Goal: Task Accomplishment & Management: Complete application form

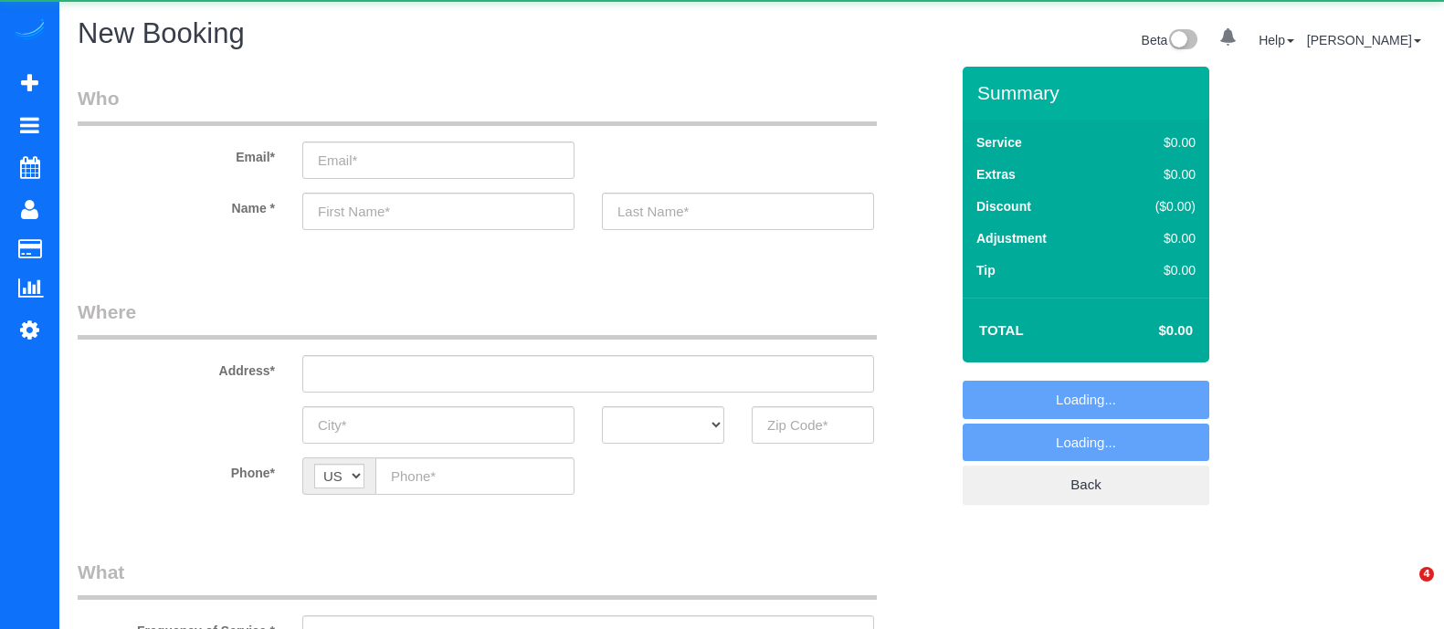
select select "object:1677"
click at [480, 216] on input "text" at bounding box center [438, 211] width 272 height 37
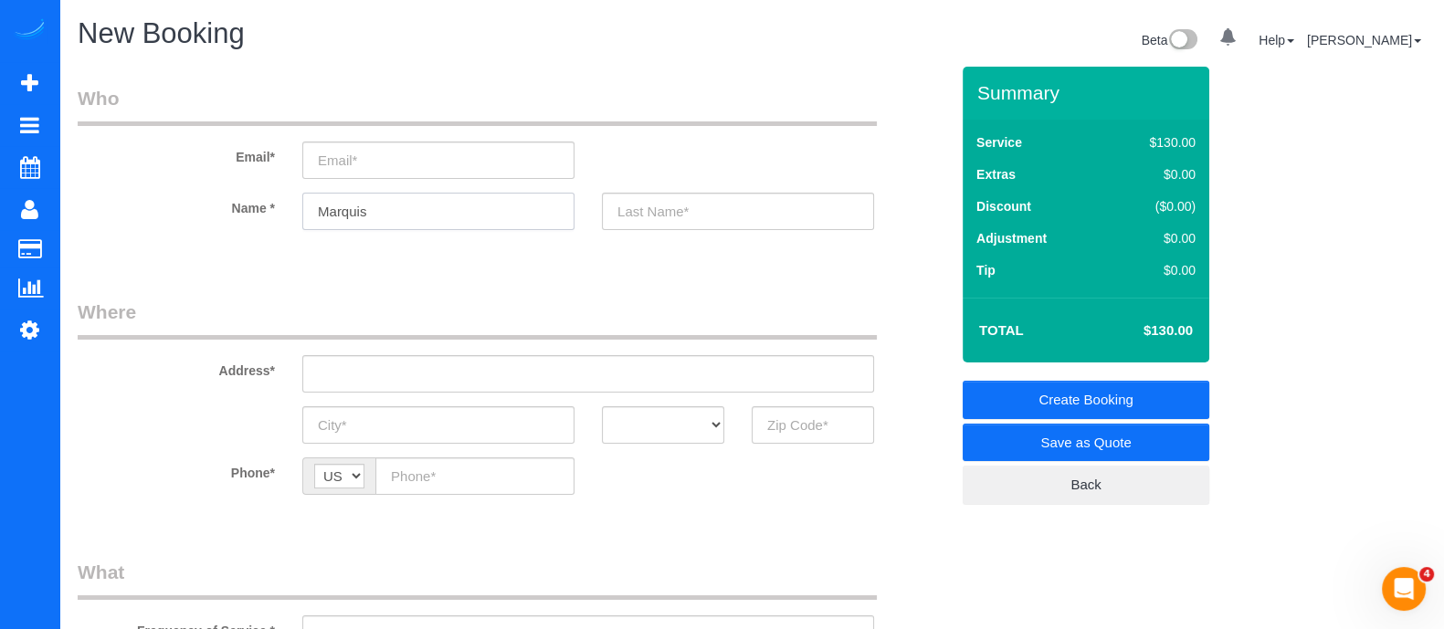
type input "Marquis"
click at [834, 424] on input "text" at bounding box center [812, 424] width 122 height 37
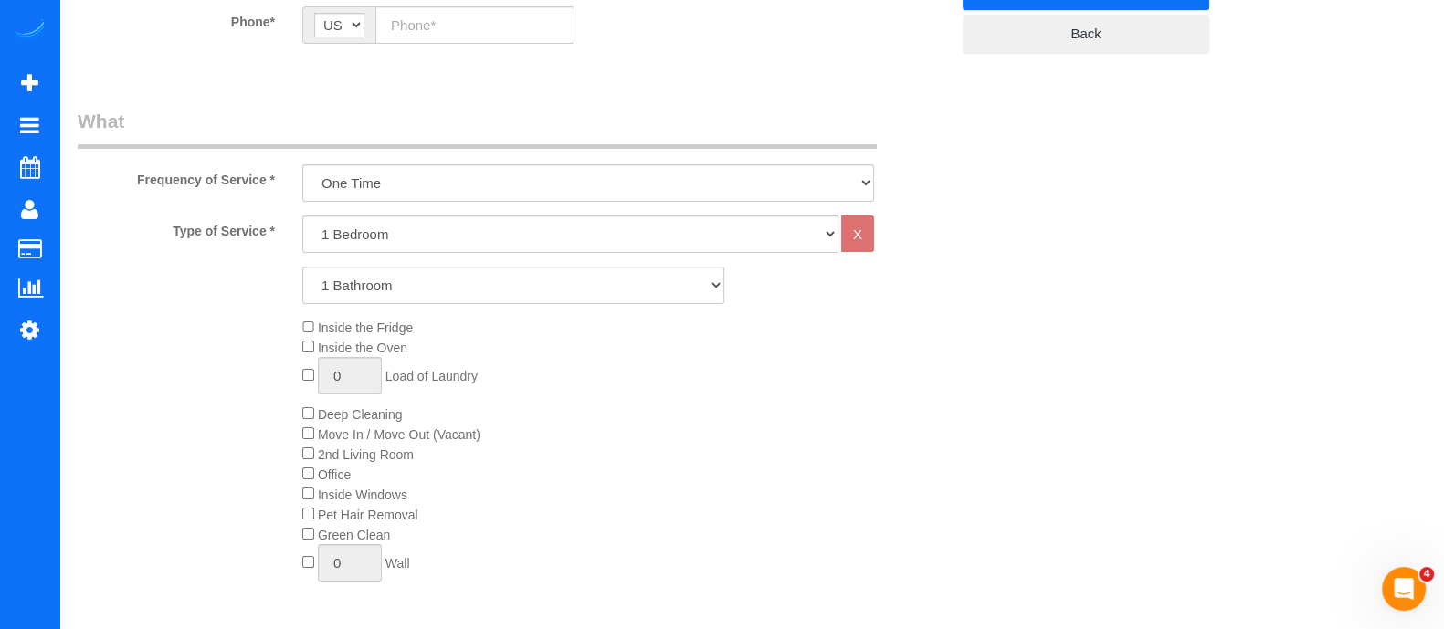
scroll to position [461, 0]
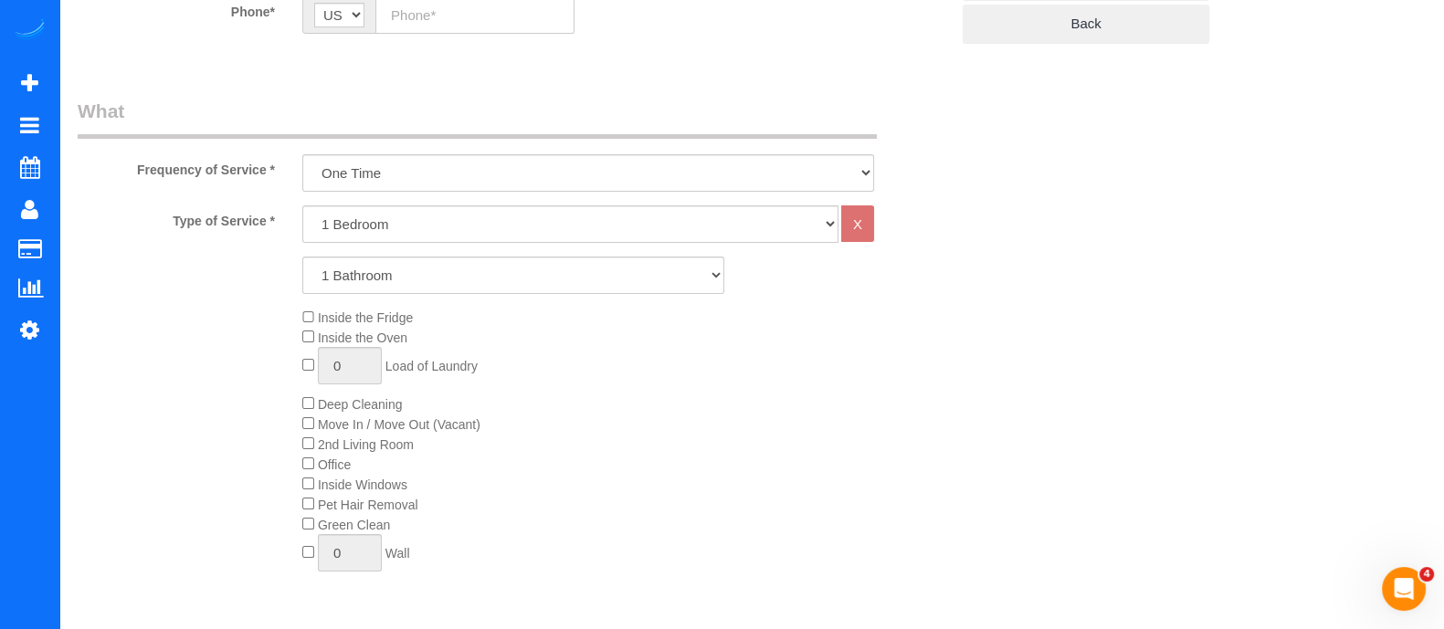
type input "30328"
click at [698, 239] on select "1 Bedroom 2 Bedrooms 3 Bedrooms 4 Bedrooms 5 Bedrooms 6 Bedrooms" at bounding box center [570, 223] width 536 height 37
select select "3"
click at [302, 205] on select "1 Bedroom 2 Bedrooms 3 Bedrooms 4 Bedrooms 5 Bedrooms 6 Bedrooms" at bounding box center [570, 223] width 536 height 37
drag, startPoint x: 559, startPoint y: 267, endPoint x: 500, endPoint y: 331, distance: 86.6
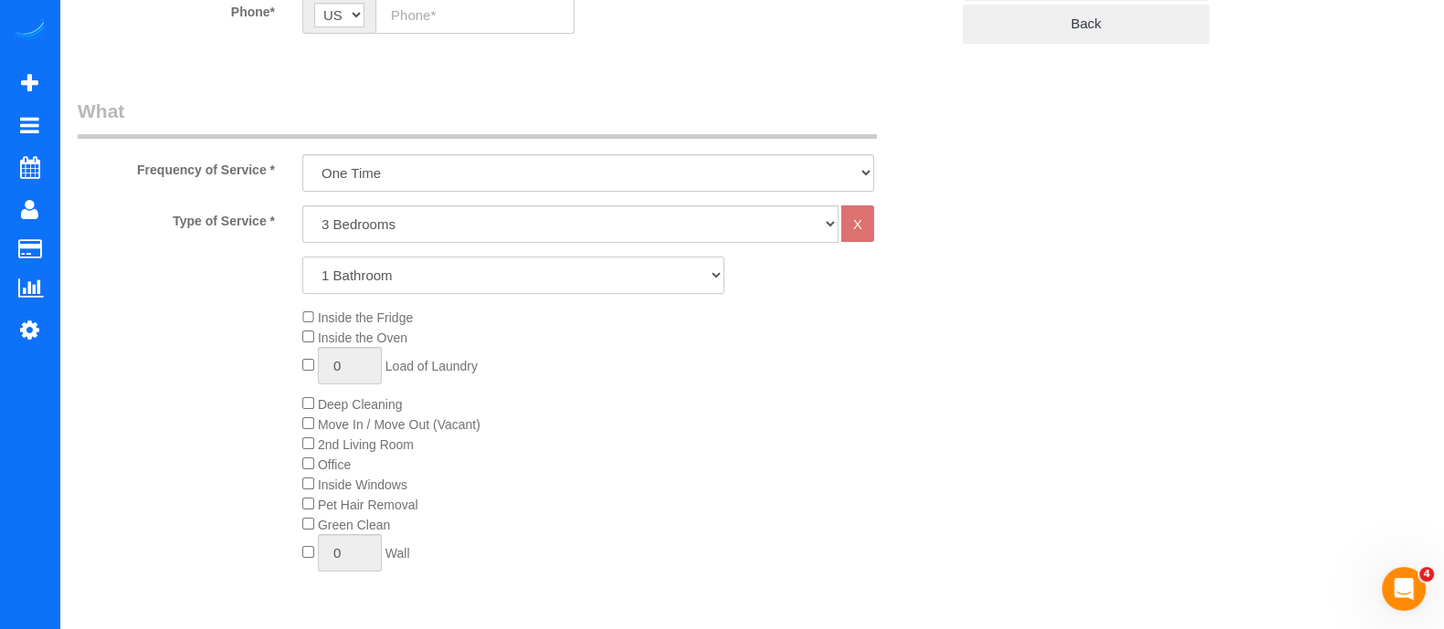
click at [500, 331] on div "Type of Service * 1 Bedroom 2 Bedrooms 3 Bedrooms 4 Bedrooms 5 Bedrooms 6 Bedro…" at bounding box center [513, 411] width 871 height 413
select select "2"
click at [302, 257] on select "1 Bathroom 2 Bathrooms 3 Bathrooms 4 Bathrooms 5 Bathrooms 6 Bathrooms" at bounding box center [513, 275] width 422 height 37
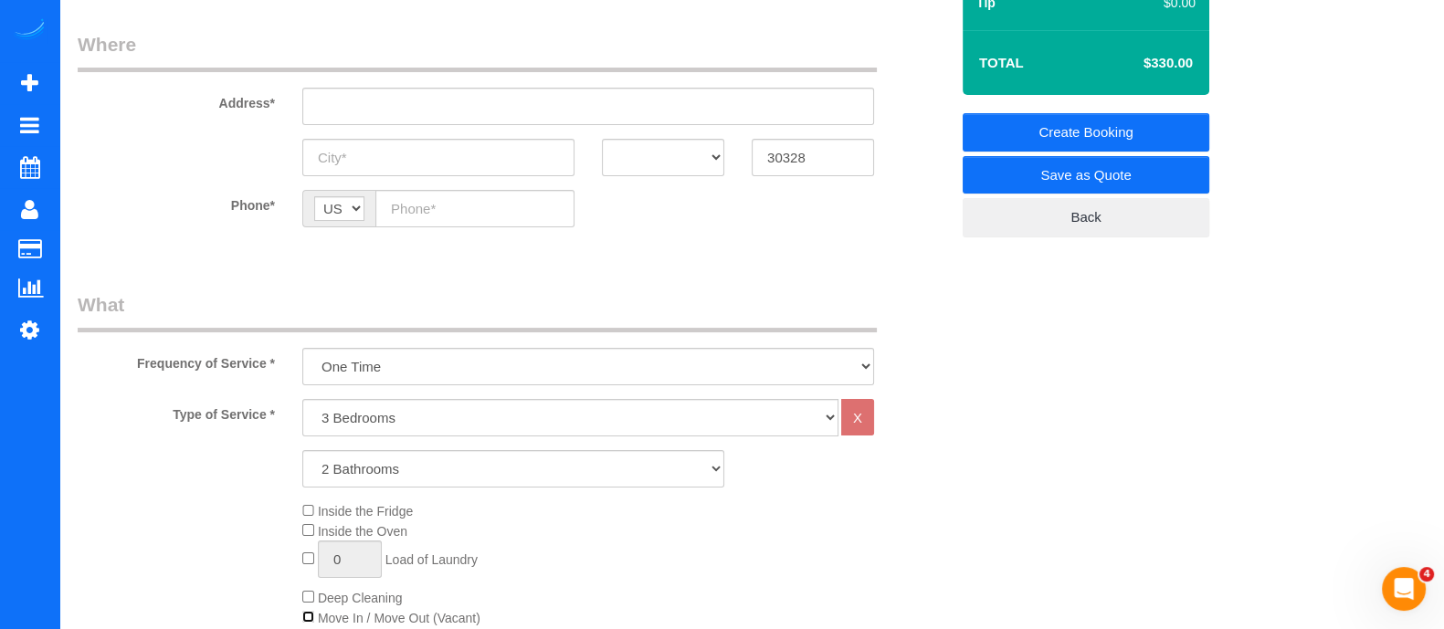
scroll to position [0, 0]
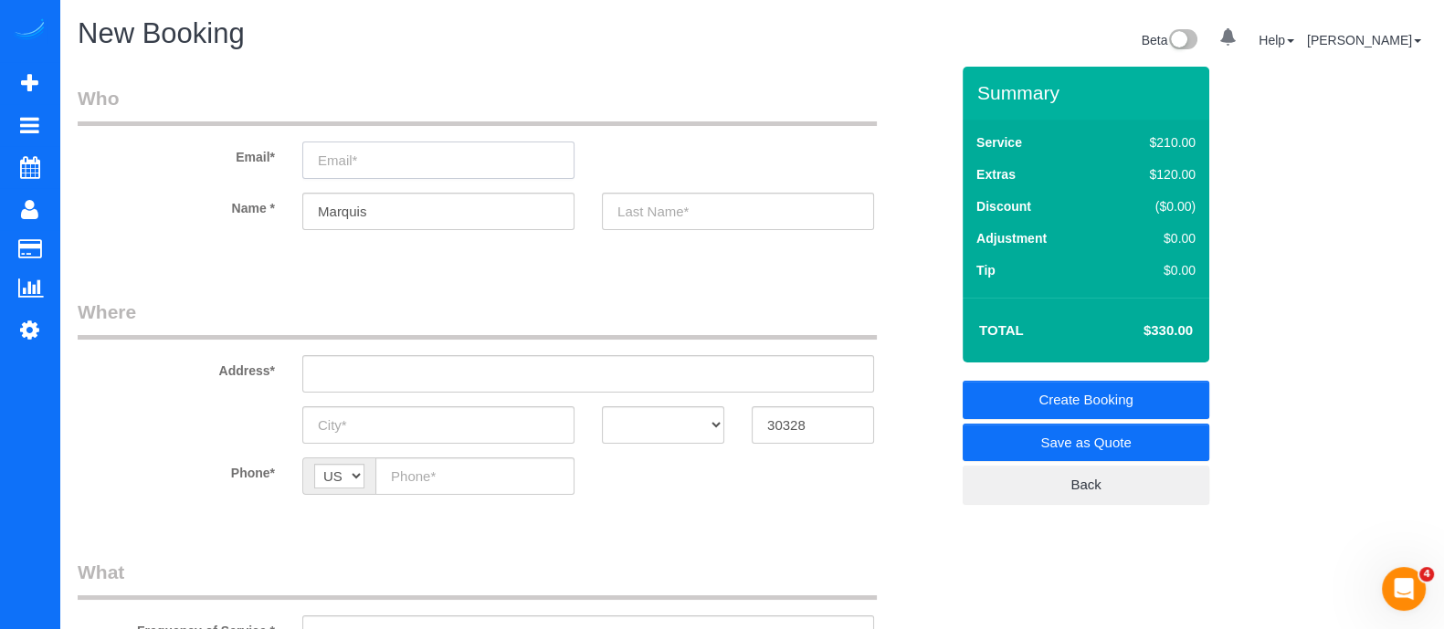
click at [347, 166] on input "email" at bounding box center [438, 160] width 272 height 37
type input "[EMAIL_ADDRESS][DOMAIN_NAME]"
click at [645, 226] on input "text" at bounding box center [738, 211] width 272 height 37
type input "E"
type input "i"
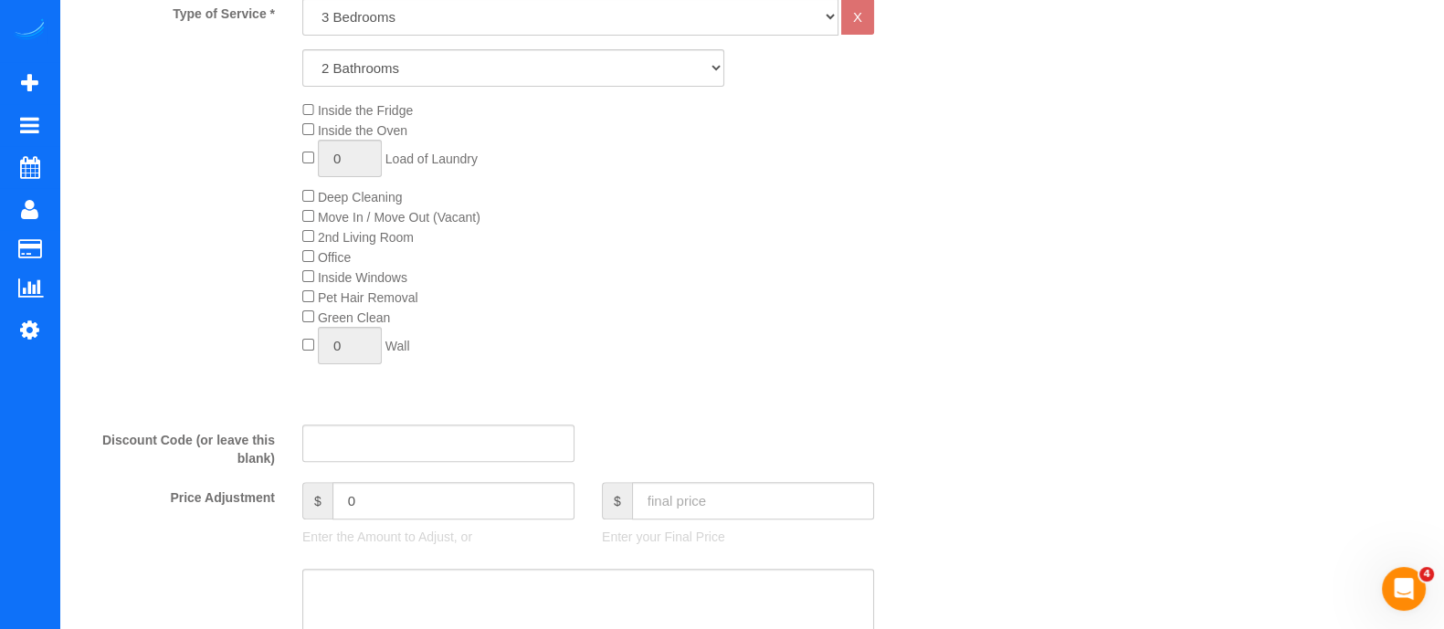
scroll to position [661, 0]
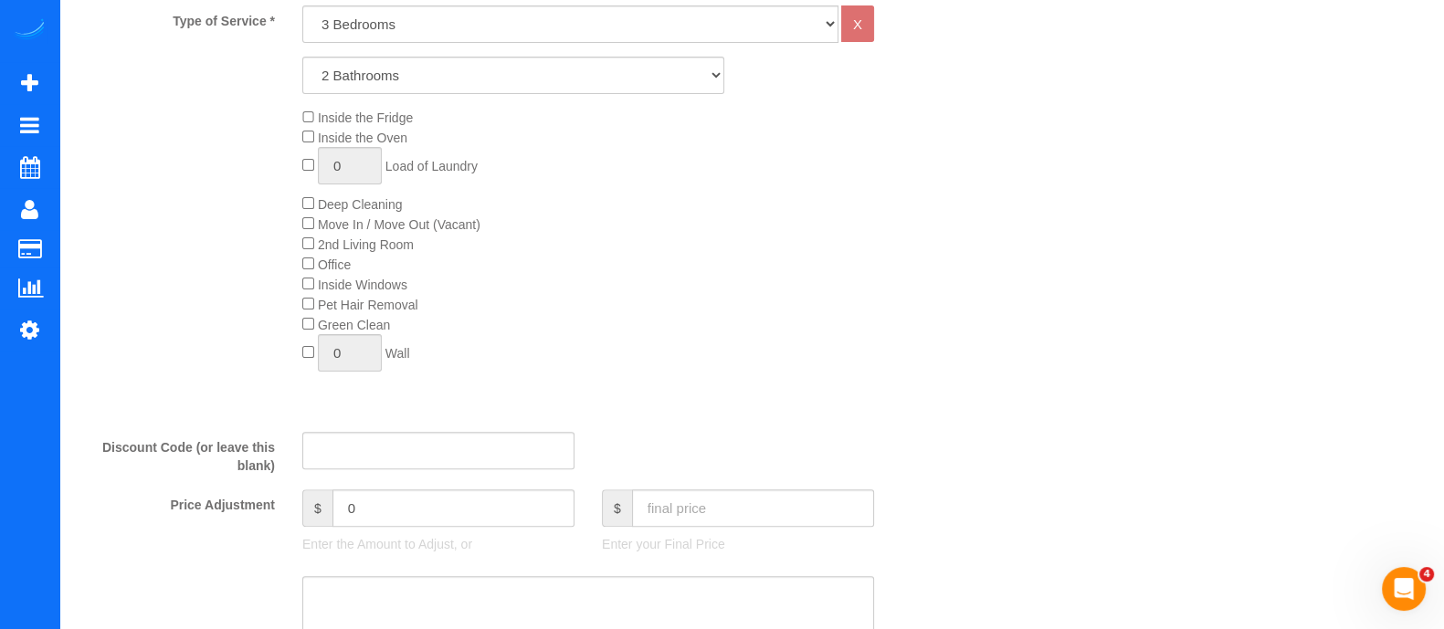
type input "[PERSON_NAME]"
click at [411, 455] on input "text" at bounding box center [438, 450] width 272 height 37
type input "First20"
click at [678, 509] on input "text" at bounding box center [753, 507] width 242 height 37
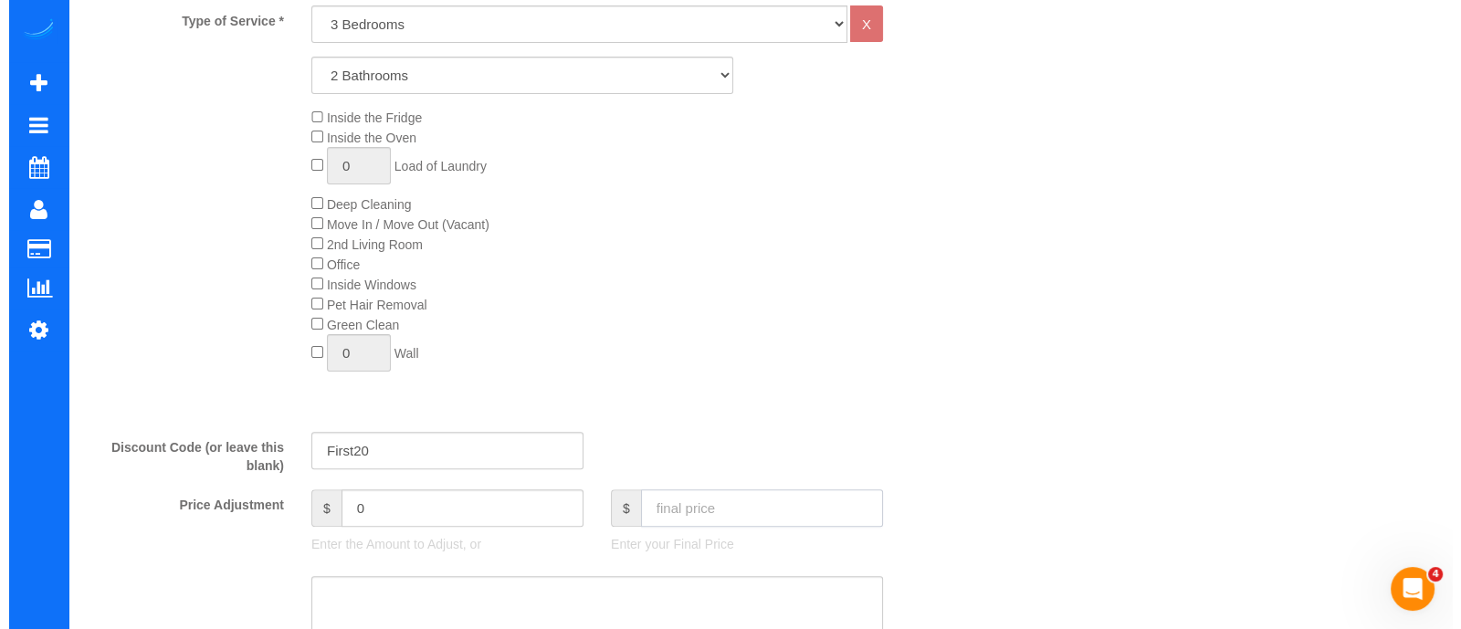
scroll to position [0, 0]
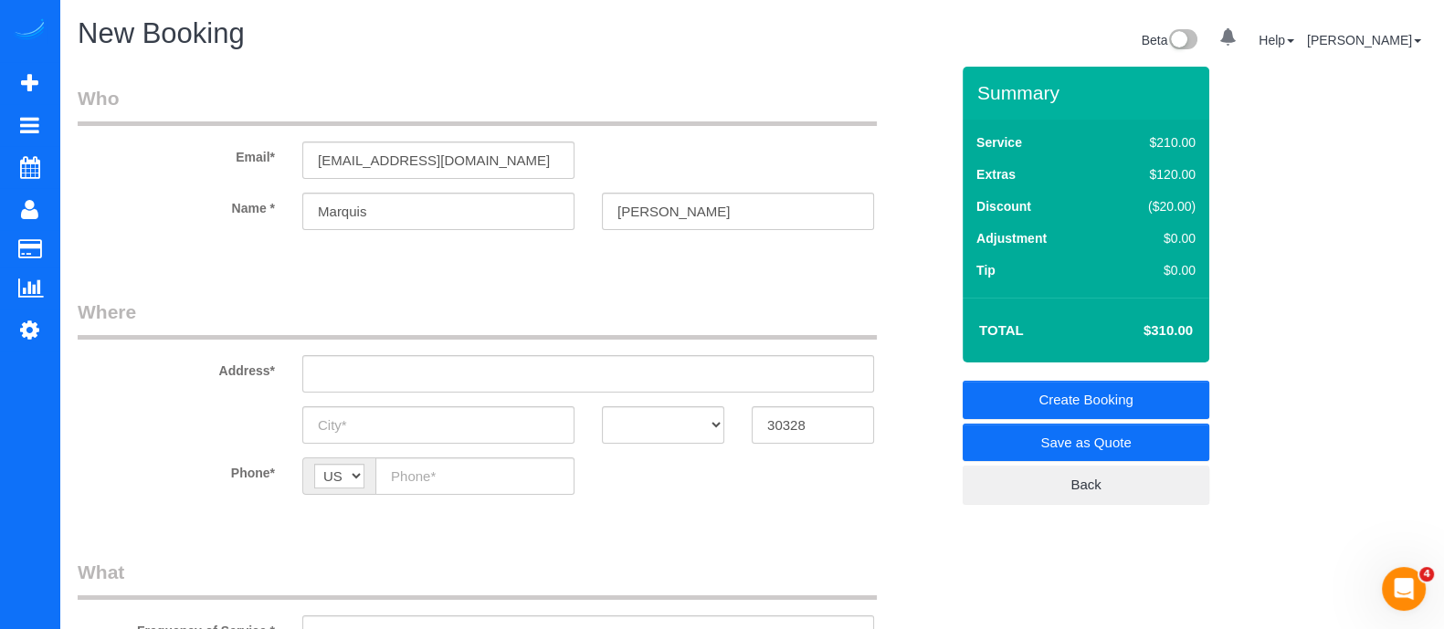
click at [1069, 445] on link "Save as Quote" at bounding box center [1085, 443] width 247 height 38
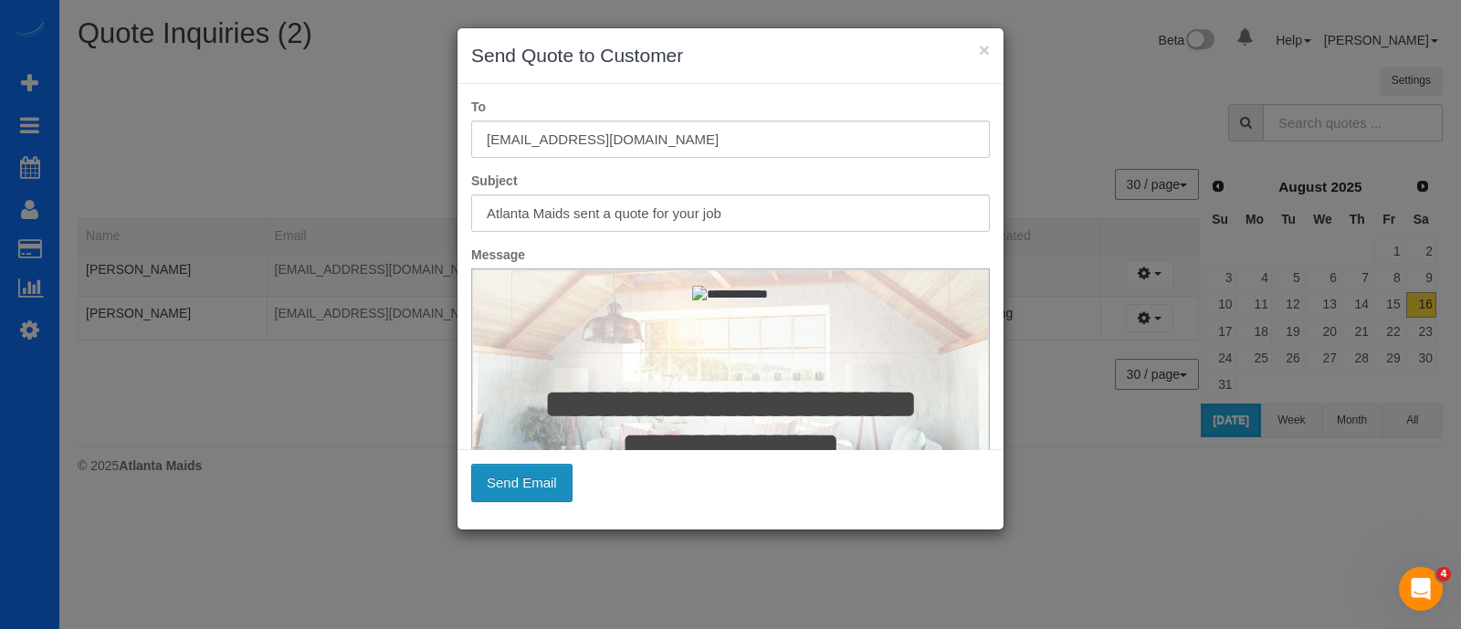
click at [529, 468] on button "Send Email" at bounding box center [521, 483] width 101 height 38
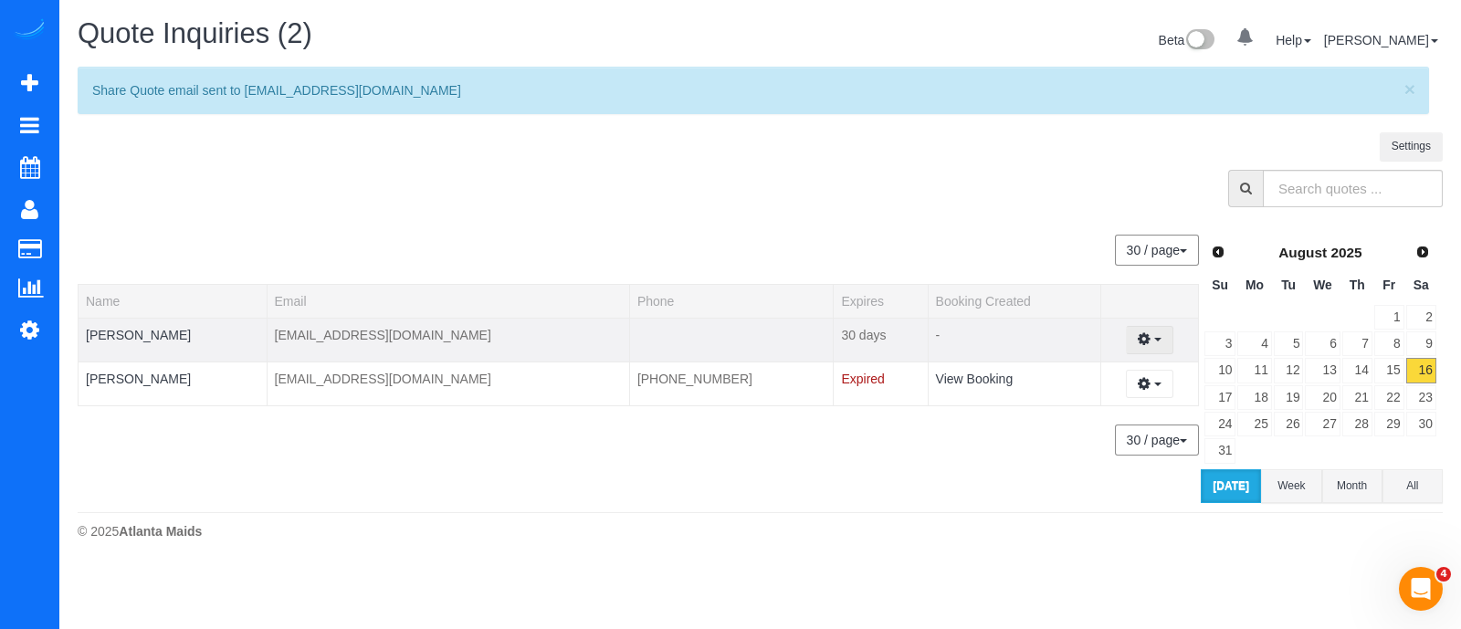
click at [1152, 340] on button "button" at bounding box center [1149, 340] width 47 height 28
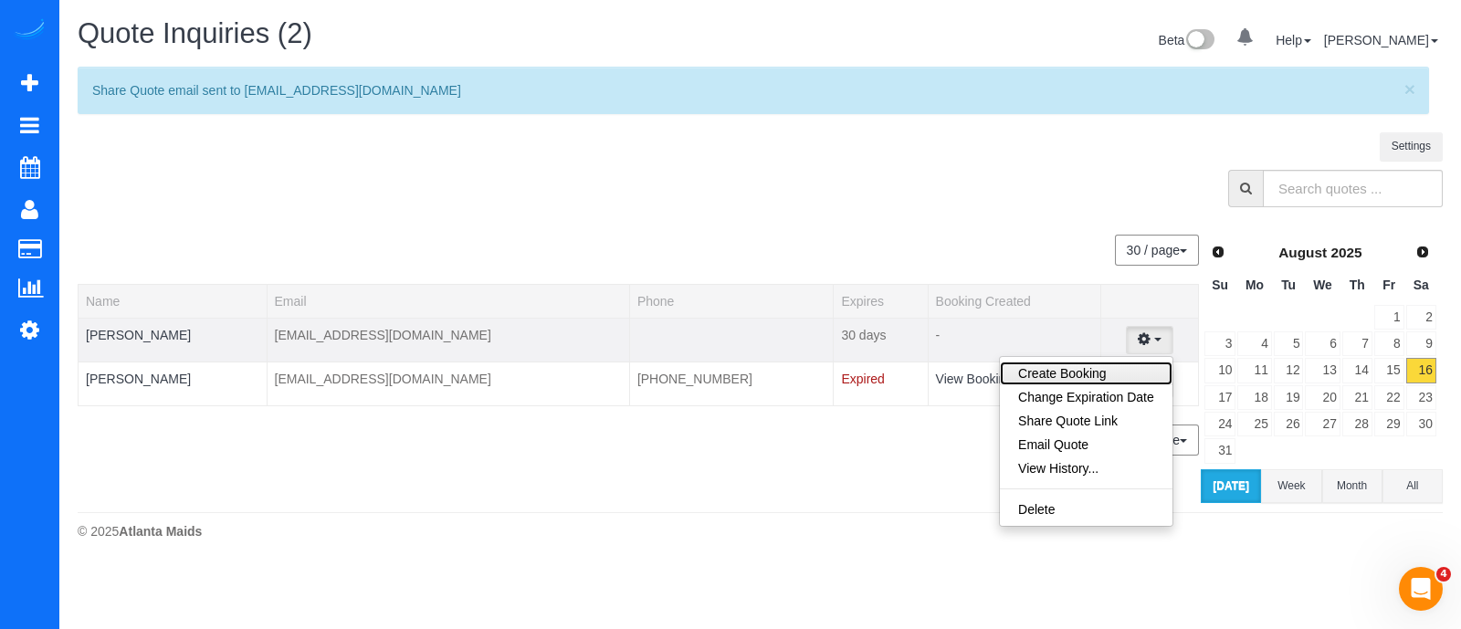
click at [1098, 377] on link "Create Booking" at bounding box center [1086, 374] width 173 height 24
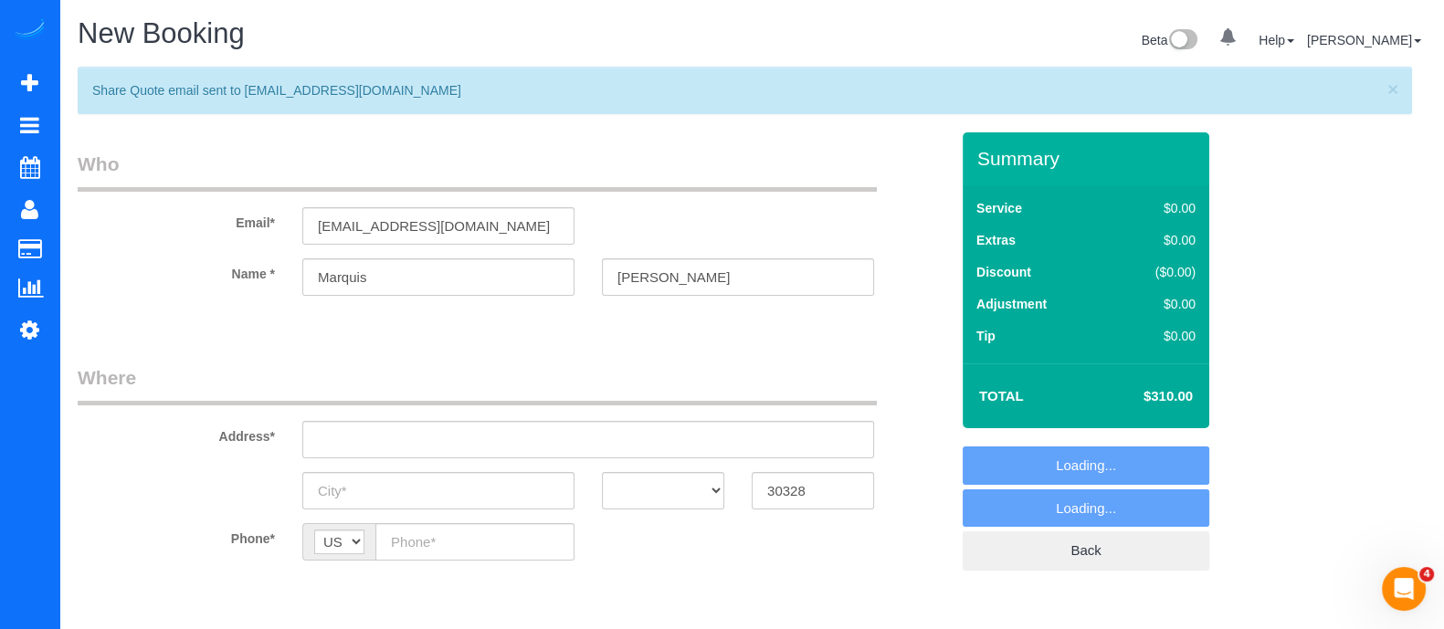
select select "object:2444"
select select "2"
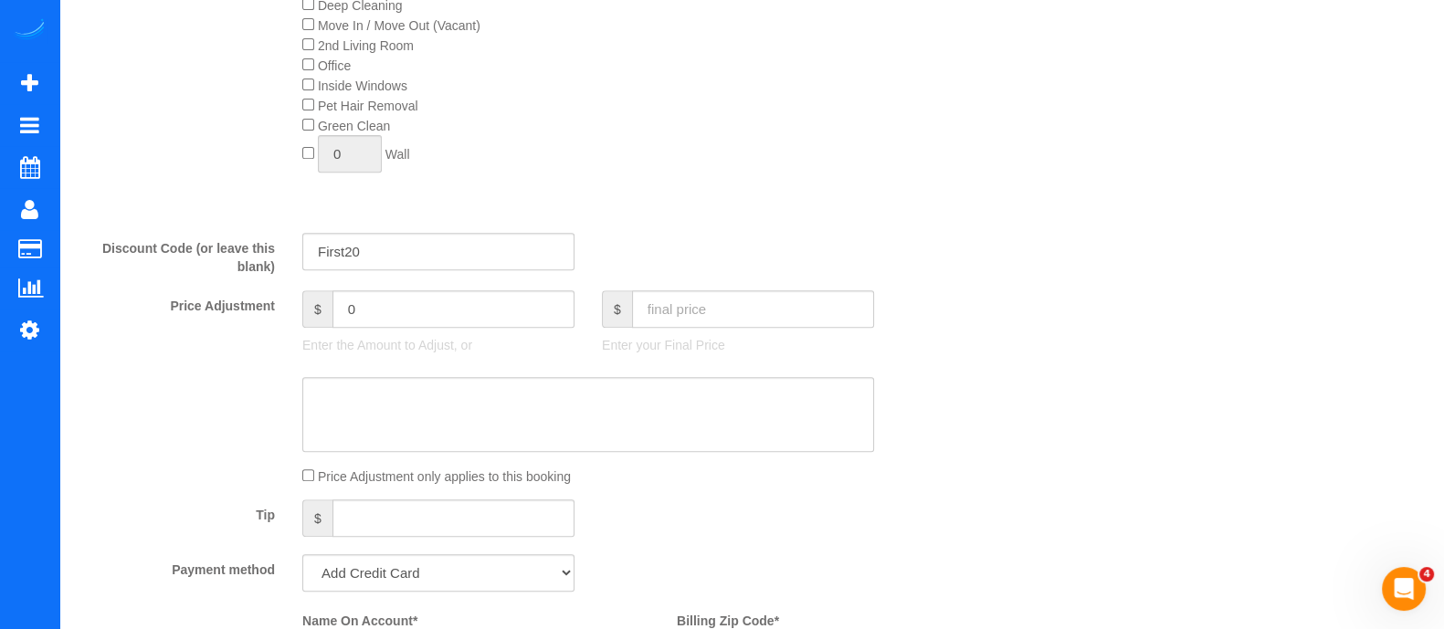
scroll to position [930, 0]
click at [730, 294] on input "text" at bounding box center [753, 305] width 242 height 37
type input "300"
type input "-10"
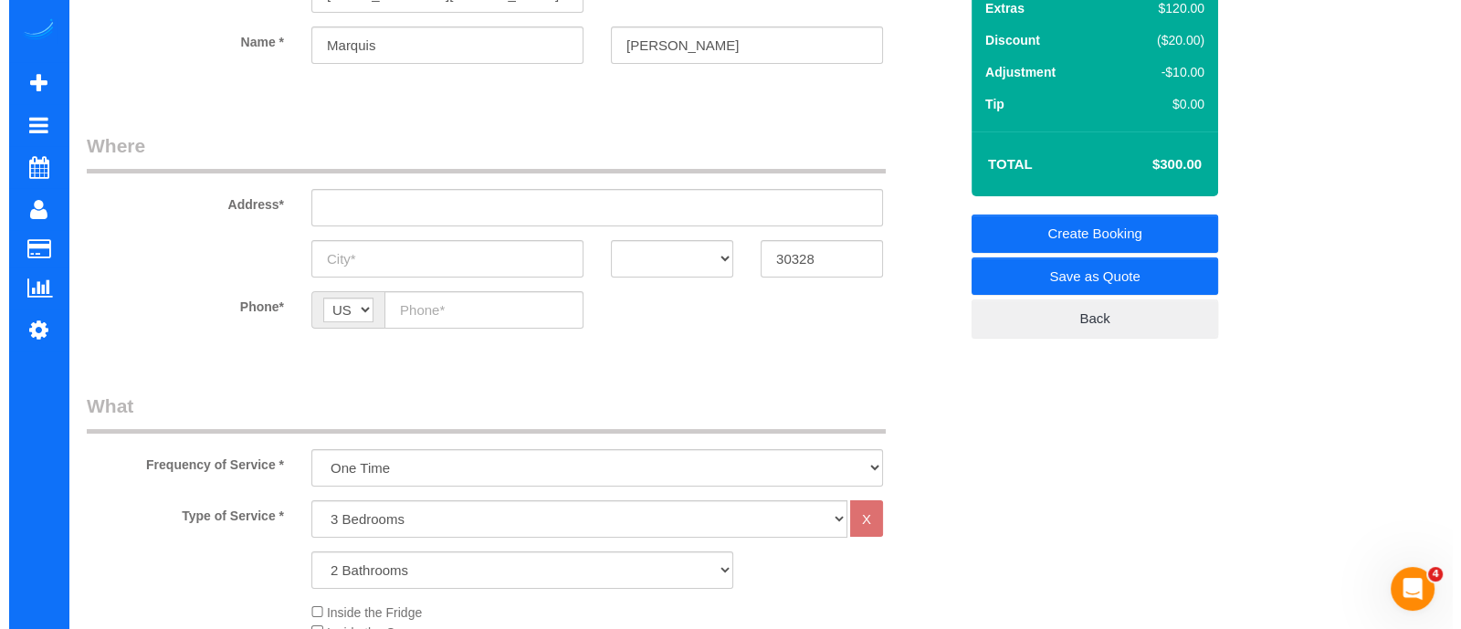
scroll to position [0, 0]
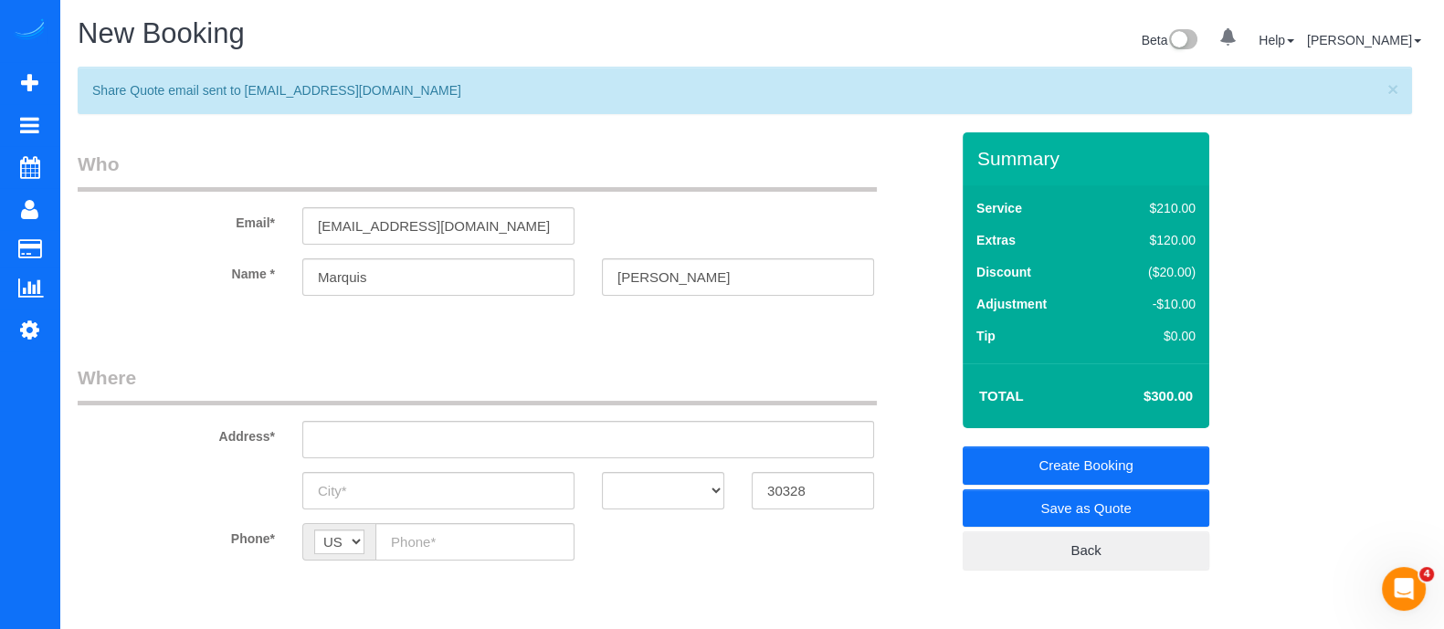
click at [1055, 501] on link "Save as Quote" at bounding box center [1085, 508] width 247 height 38
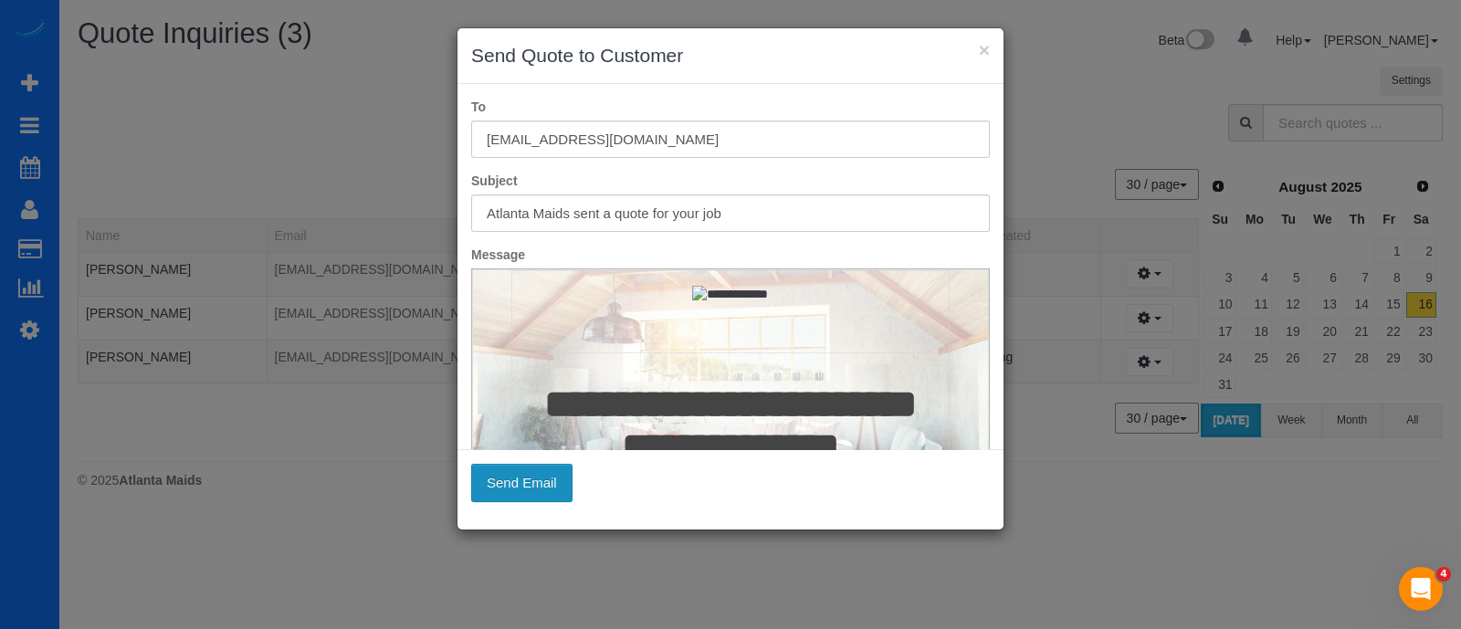
click at [548, 481] on button "Send Email" at bounding box center [521, 483] width 101 height 38
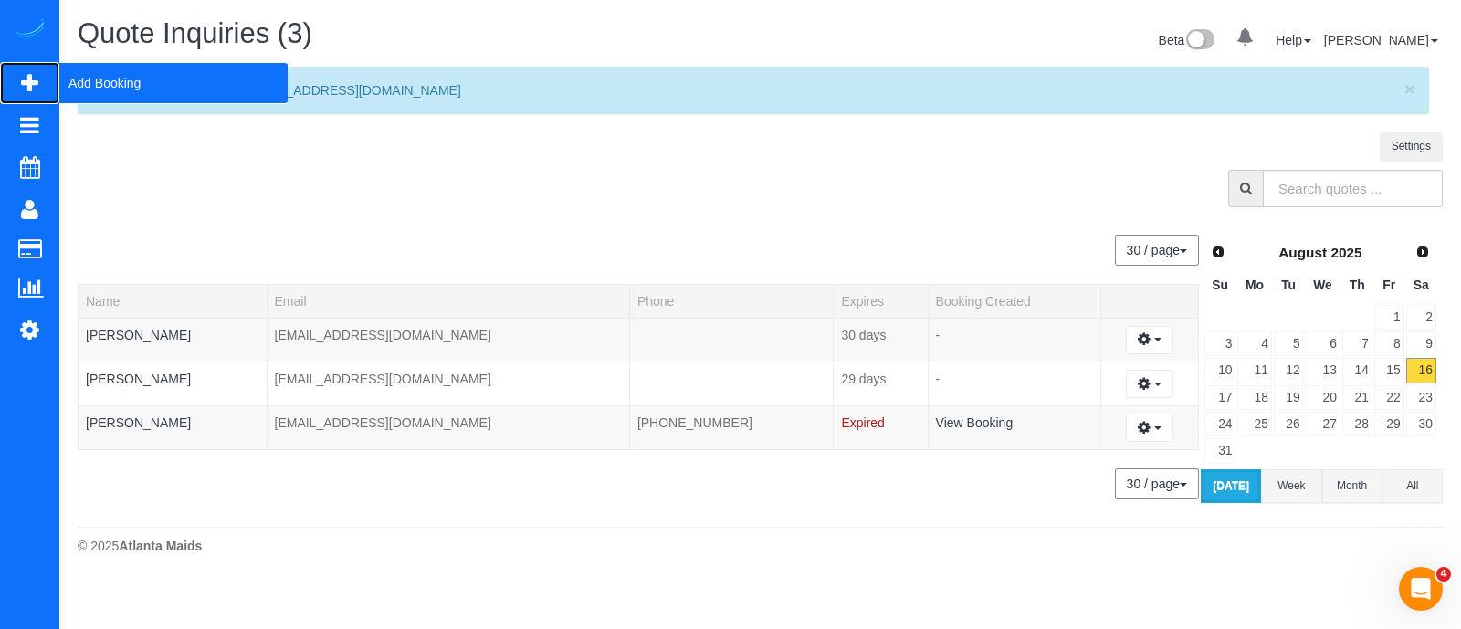
click at [68, 81] on span "Add Booking" at bounding box center [173, 83] width 228 height 42
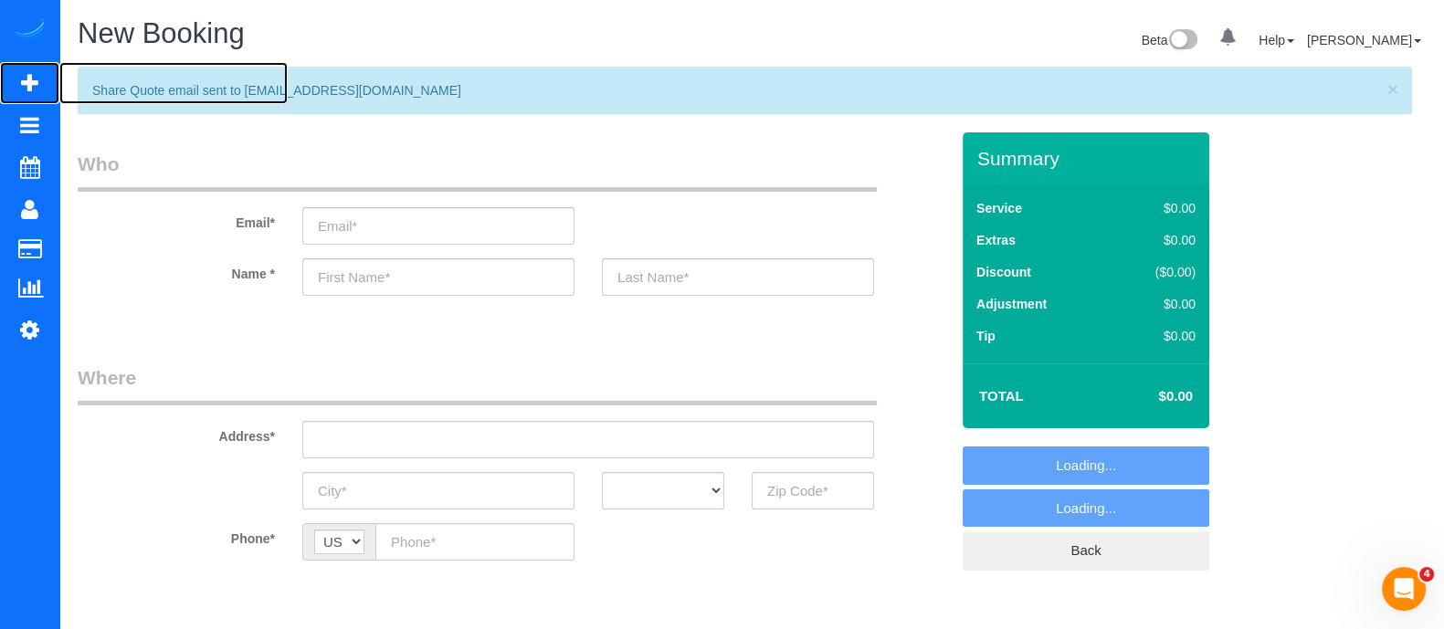
select select "object:3116"
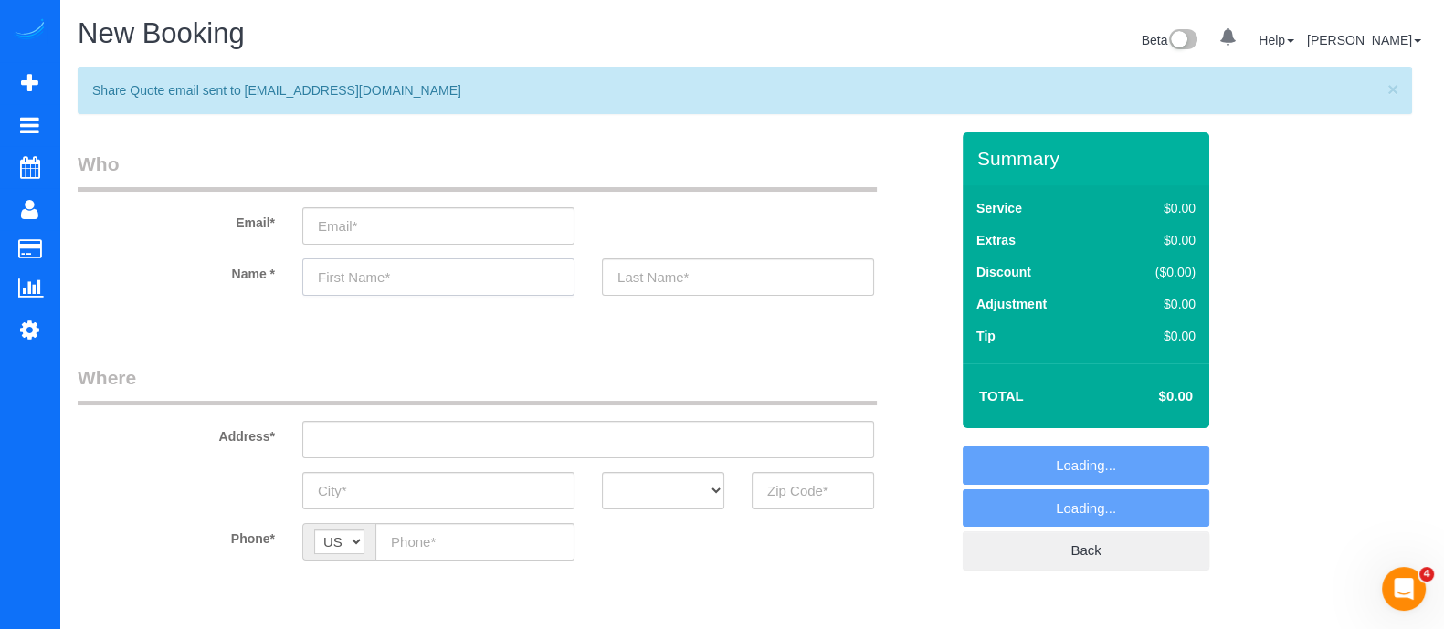
click at [429, 283] on input "text" at bounding box center [438, 276] width 272 height 37
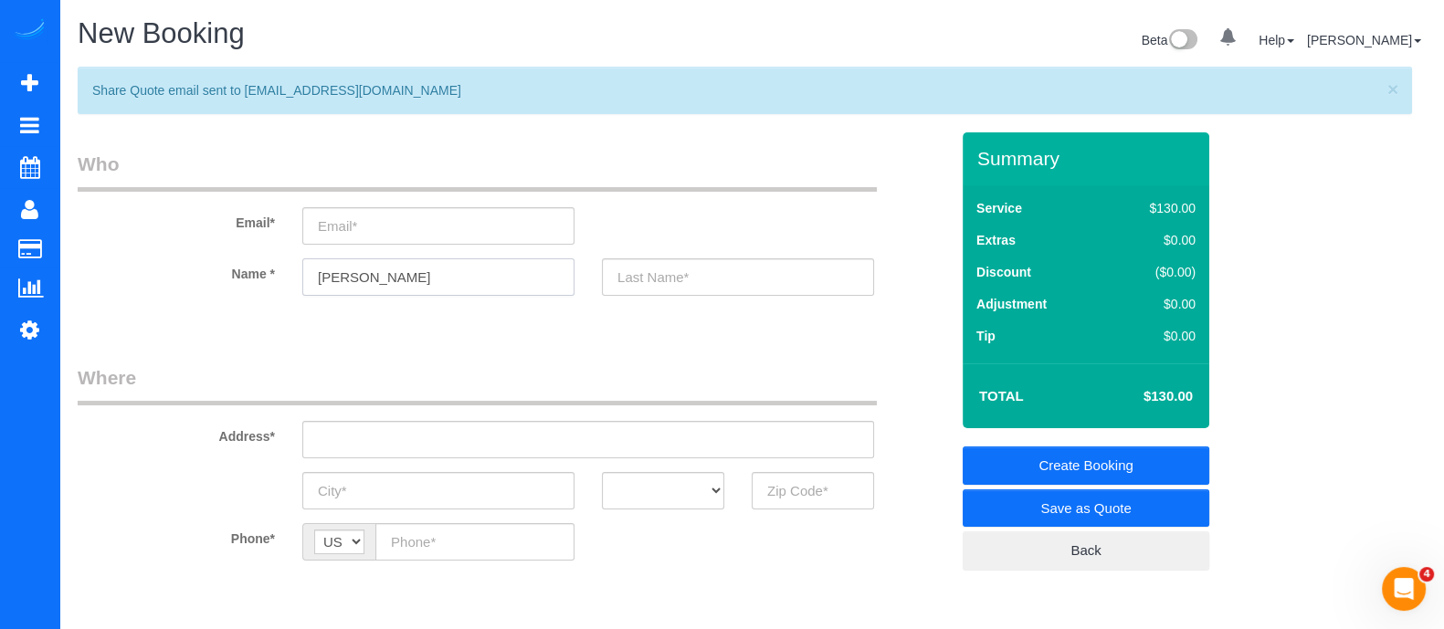
type input "[PERSON_NAME]"
click at [779, 490] on input "text" at bounding box center [812, 490] width 122 height 37
type input "3"
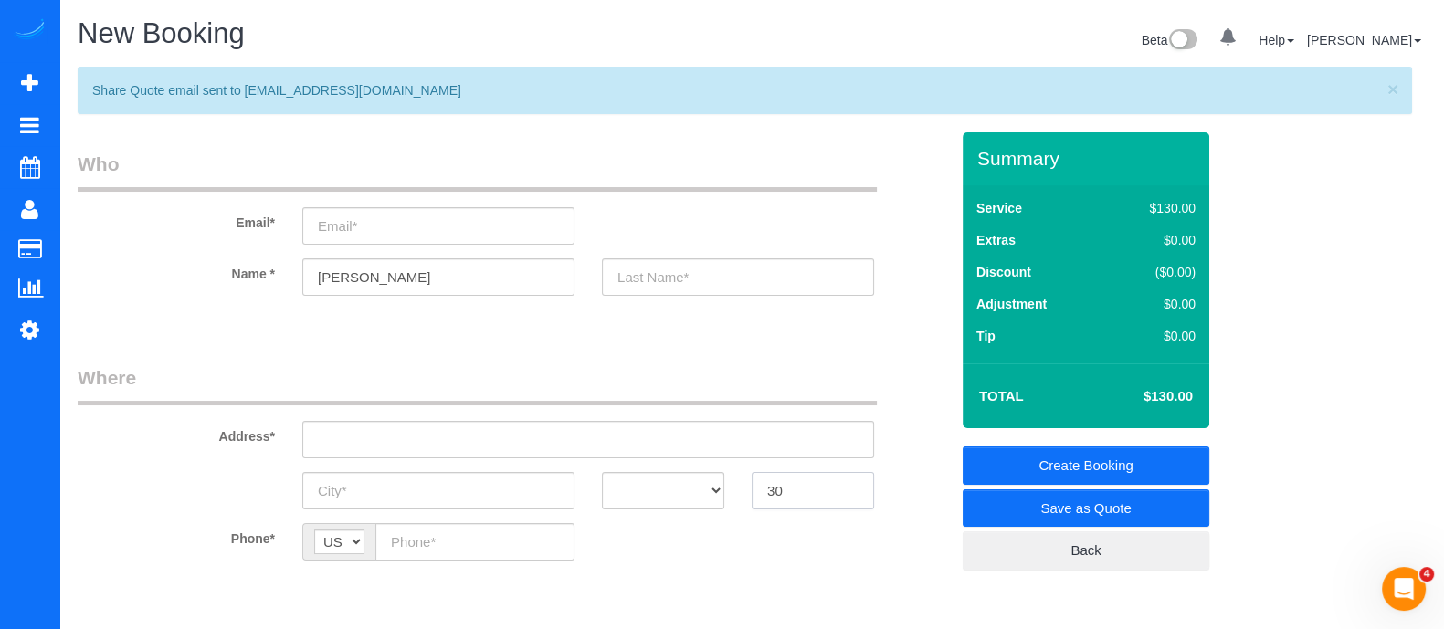
type input "3"
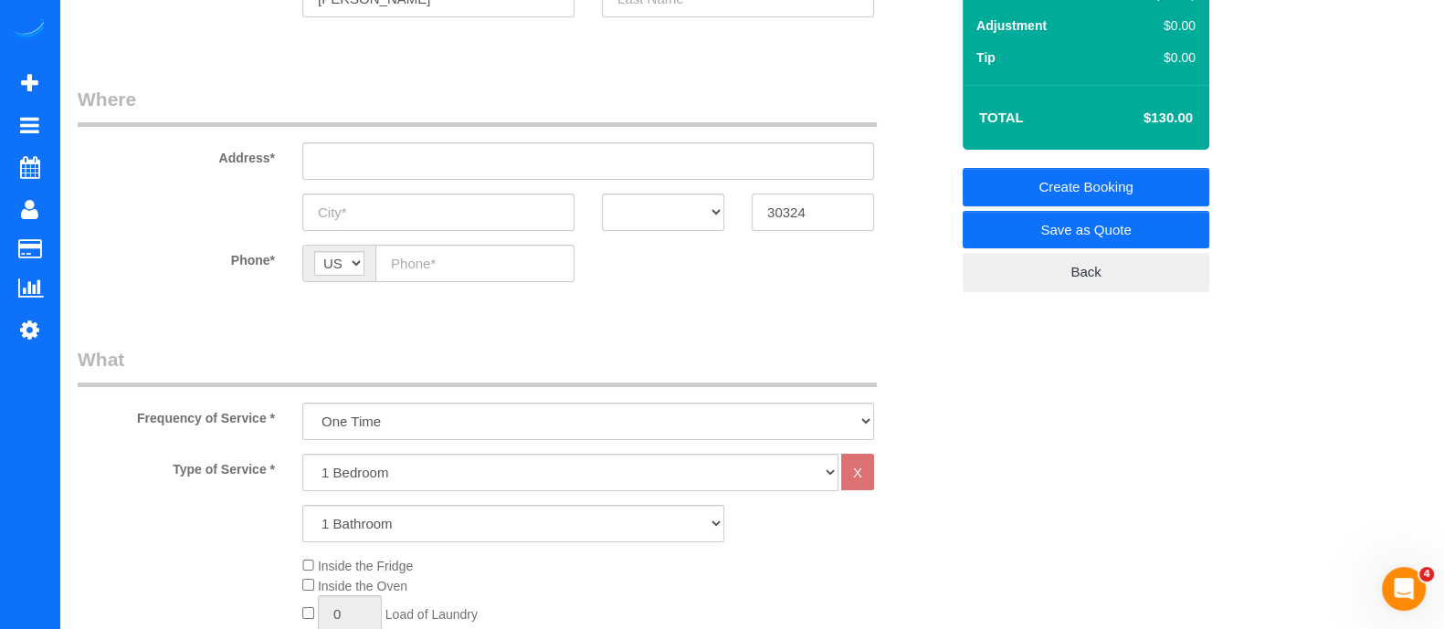
scroll to position [475, 0]
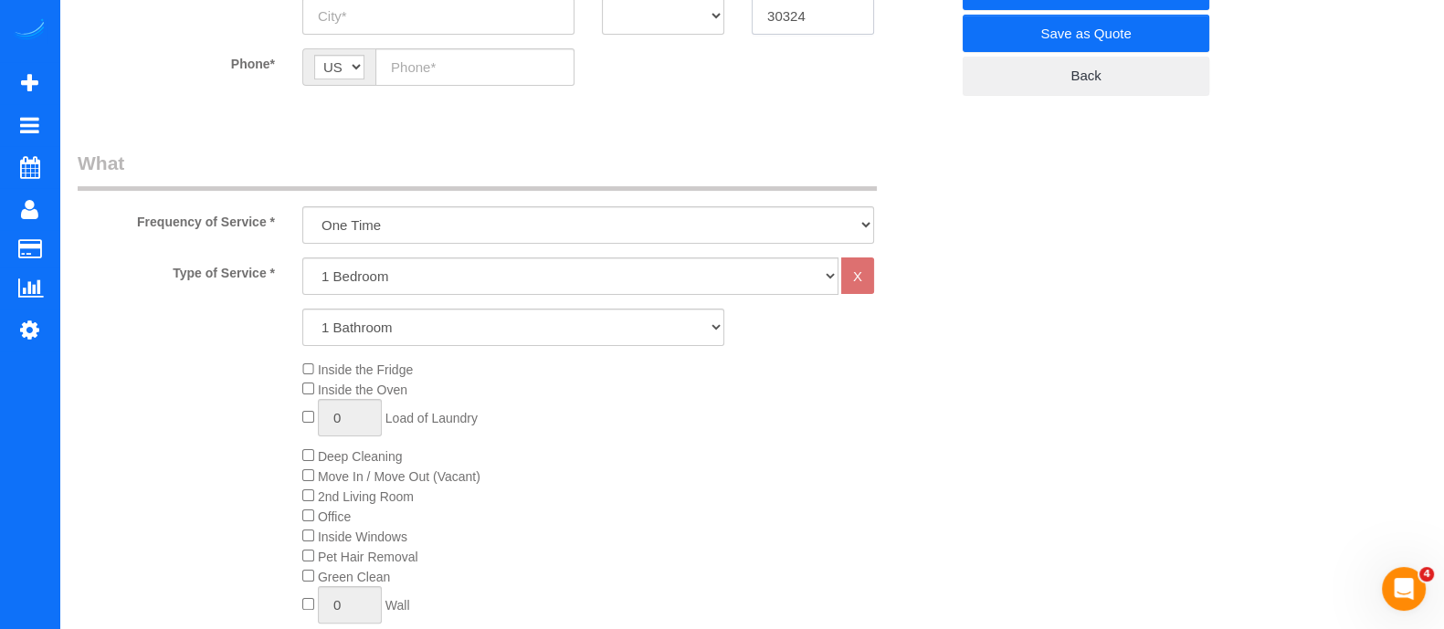
type input "30324"
click at [425, 257] on select "1 Bedroom 2 Bedrooms 3 Bedrooms 4 Bedrooms 5 Bedrooms 6 Bedrooms" at bounding box center [570, 275] width 536 height 37
select select "2"
click at [302, 257] on select "1 Bedroom 2 Bedrooms 3 Bedrooms 4 Bedrooms 5 Bedrooms 6 Bedrooms" at bounding box center [570, 275] width 536 height 37
click at [394, 333] on select "1 Bathroom 2 Bathrooms 3 Bathrooms 4 Bathrooms 5 Bathrooms 6 Bathrooms" at bounding box center [513, 327] width 422 height 37
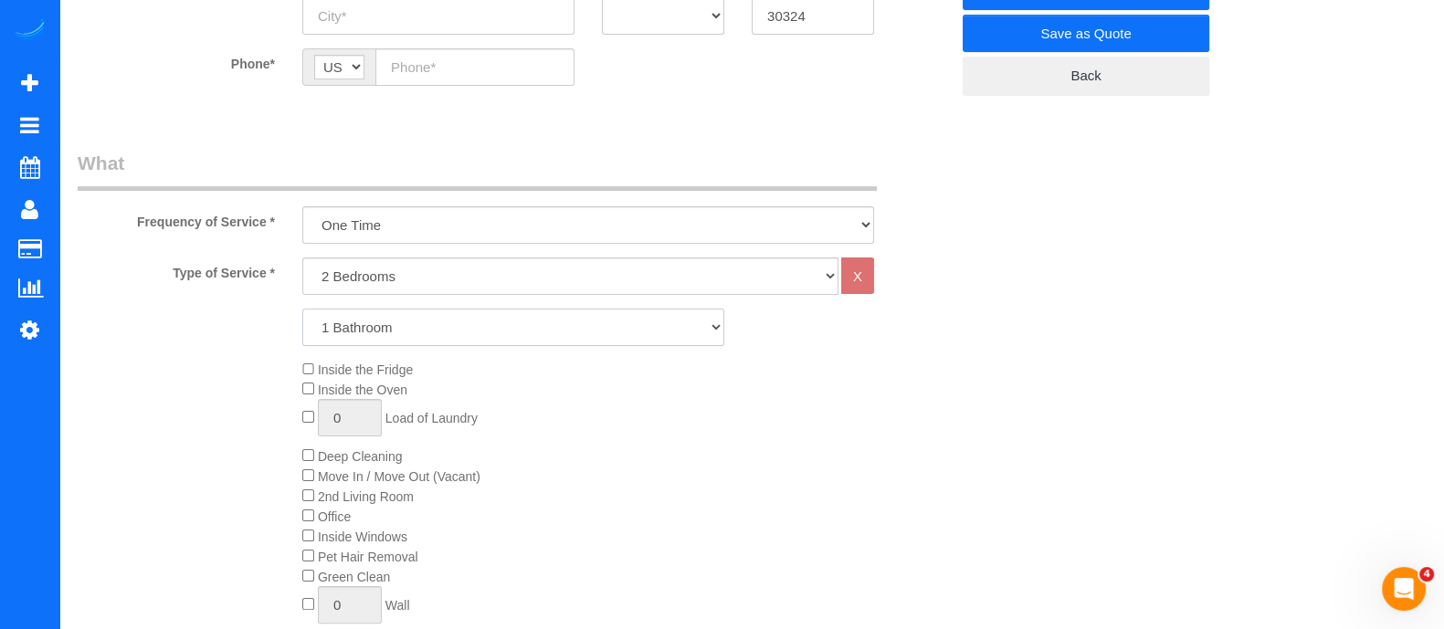
select select "2"
click at [302, 309] on select "1 Bathroom 2 Bathrooms 3 Bathrooms 4 Bathrooms 5 Bathrooms 6 Bathrooms" at bounding box center [513, 327] width 422 height 37
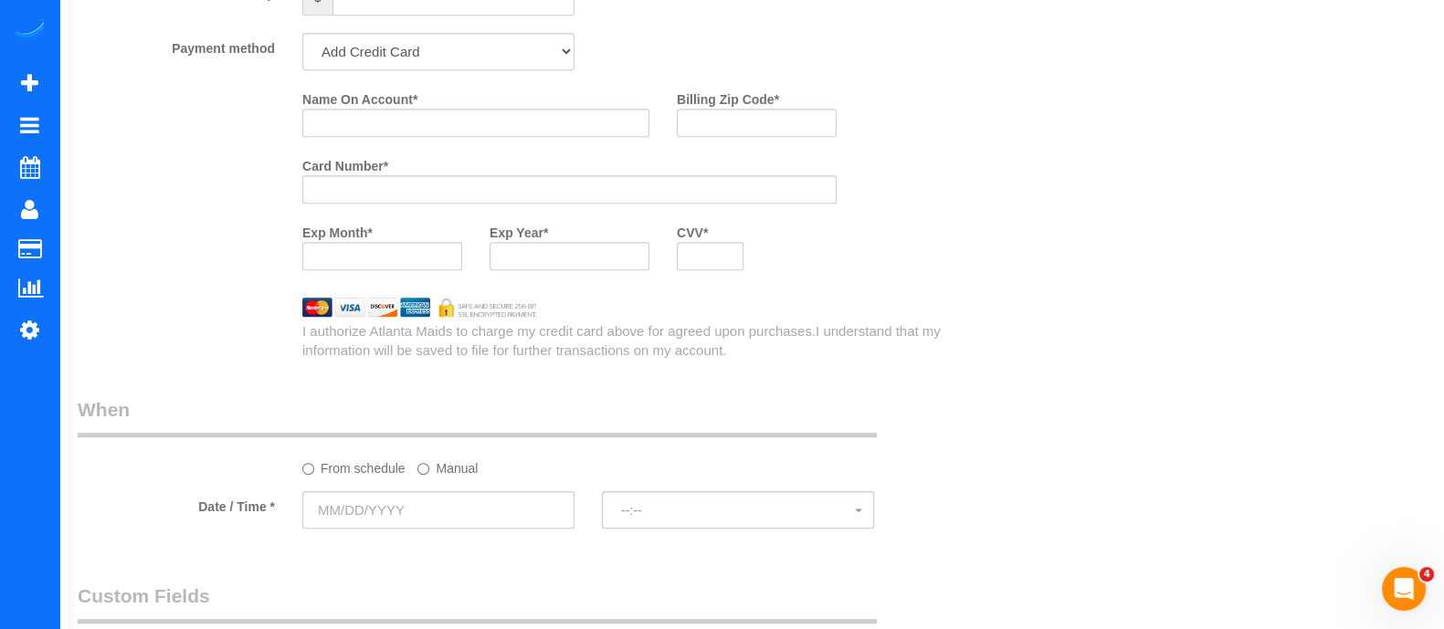
scroll to position [1433, 0]
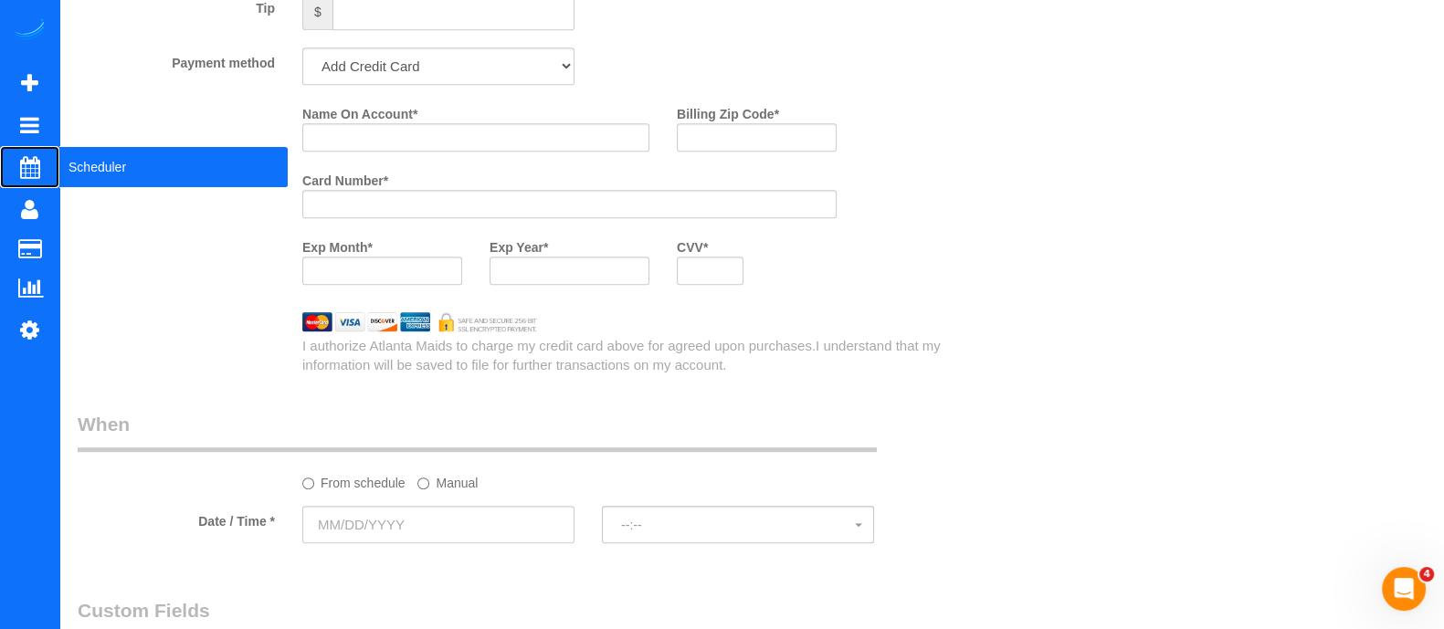
click at [101, 172] on span "Scheduler" at bounding box center [173, 167] width 228 height 42
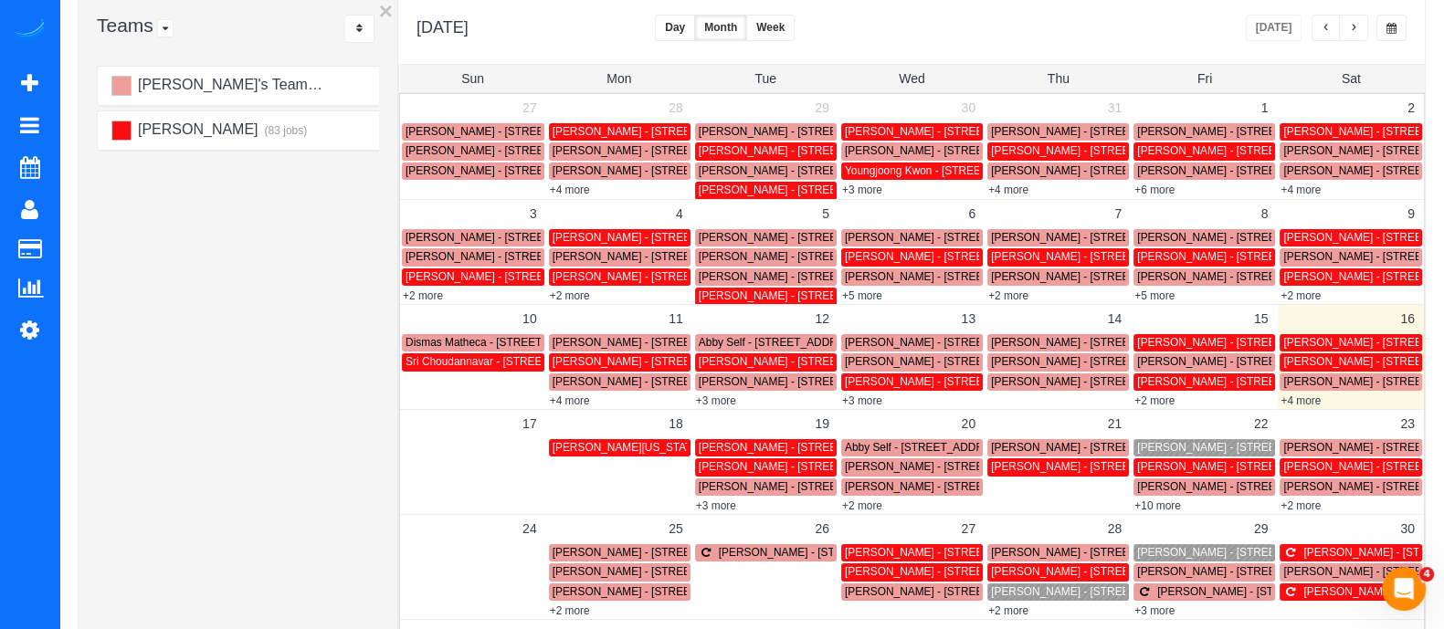
scroll to position [136, 0]
